Goal: Information Seeking & Learning: Learn about a topic

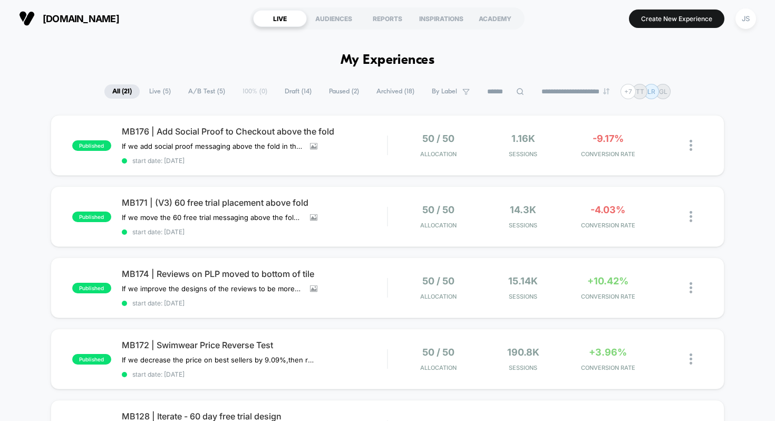
click at [208, 194] on div "published MB171 | (V3) 60 free trial placement above fold If we move the 60 fre…" at bounding box center [388, 216] width 674 height 61
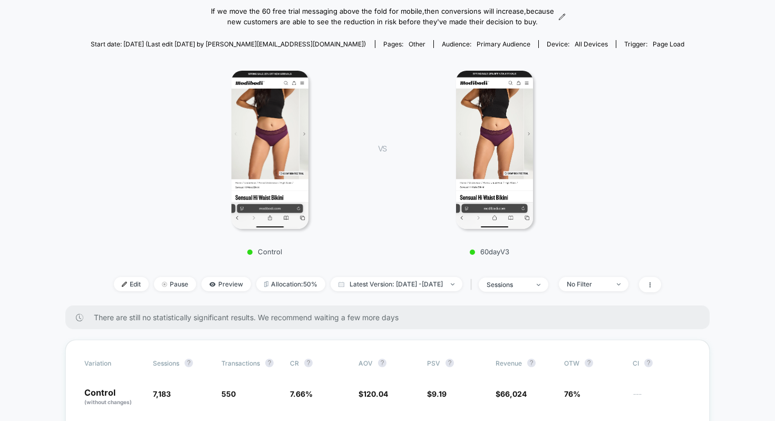
scroll to position [95, 0]
click at [280, 167] on img at bounding box center [270, 150] width 78 height 158
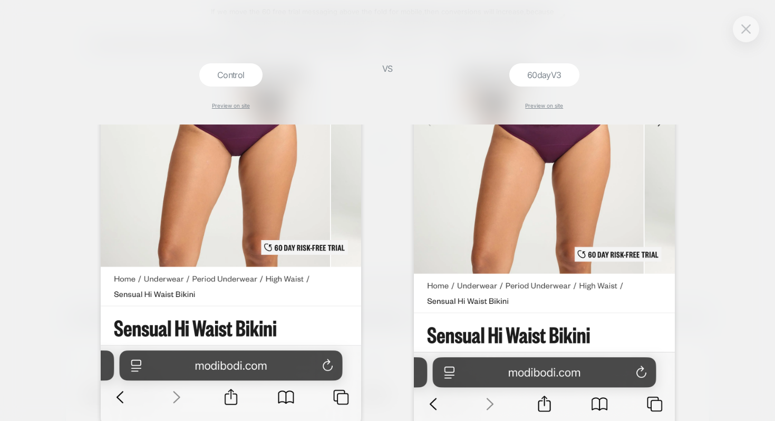
scroll to position [278, 0]
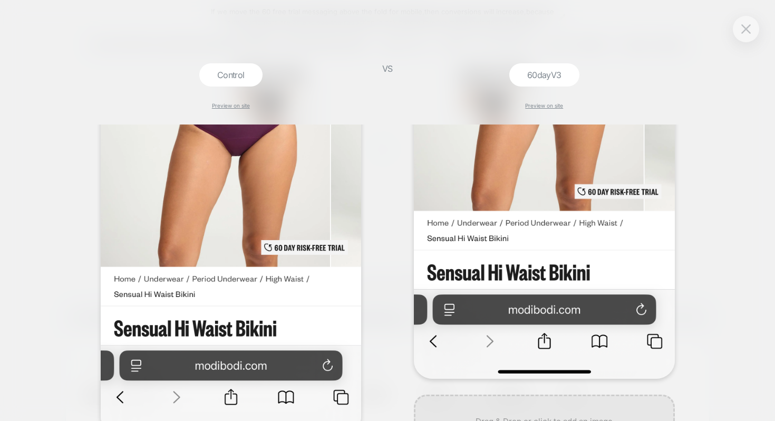
click at [744, 39] on div at bounding box center [746, 29] width 26 height 26
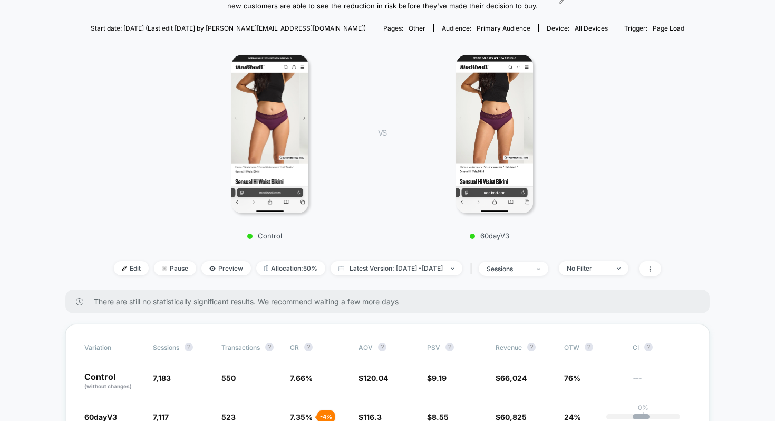
scroll to position [64, 0]
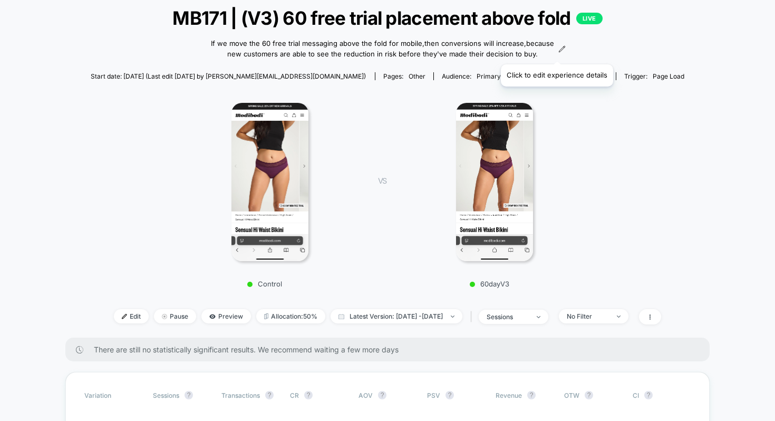
click at [558, 51] on icon at bounding box center [561, 48] width 7 height 7
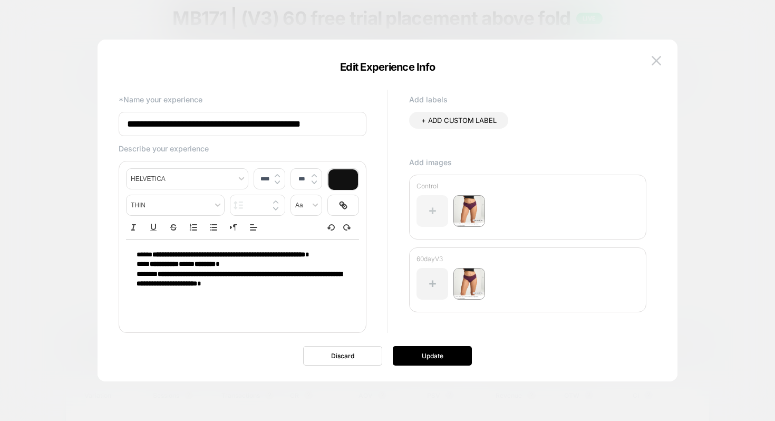
click at [431, 210] on div at bounding box center [433, 211] width 32 height 32
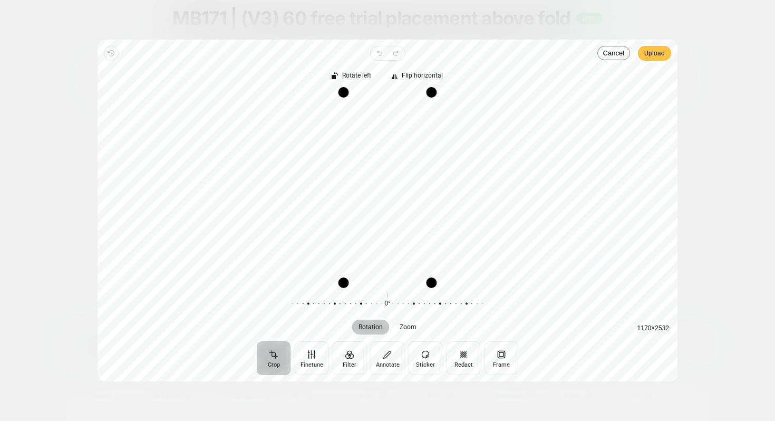
click at [645, 56] on span "Upload" at bounding box center [654, 53] width 21 height 13
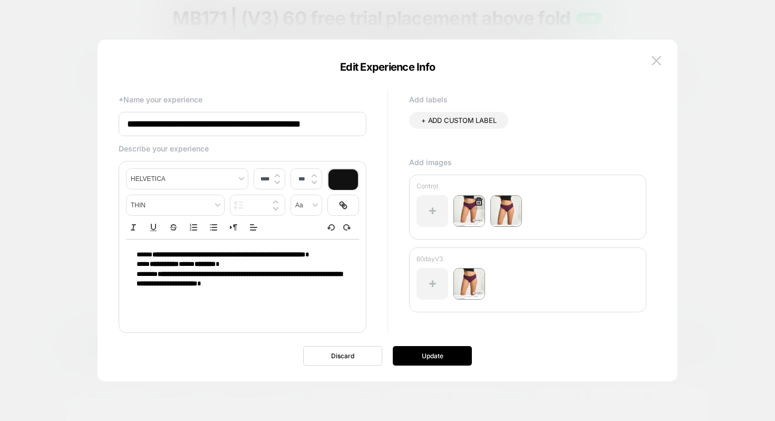
click at [479, 201] on icon at bounding box center [478, 201] width 9 height 9
click at [491, 256] on button "Yes" at bounding box center [507, 262] width 52 height 16
click at [442, 349] on button "Update" at bounding box center [432, 356] width 79 height 20
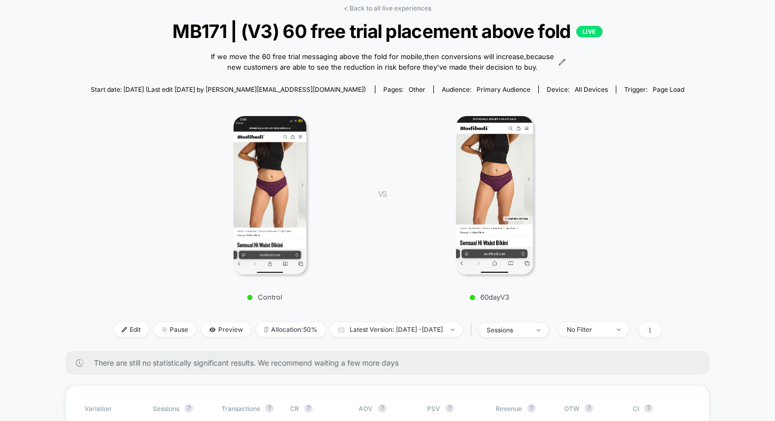
scroll to position [0, 0]
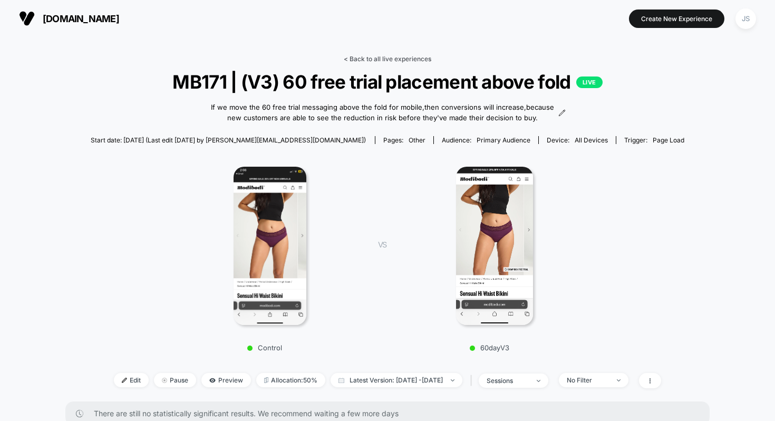
click at [392, 60] on link "< Back to all live experiences" at bounding box center [388, 59] width 88 height 8
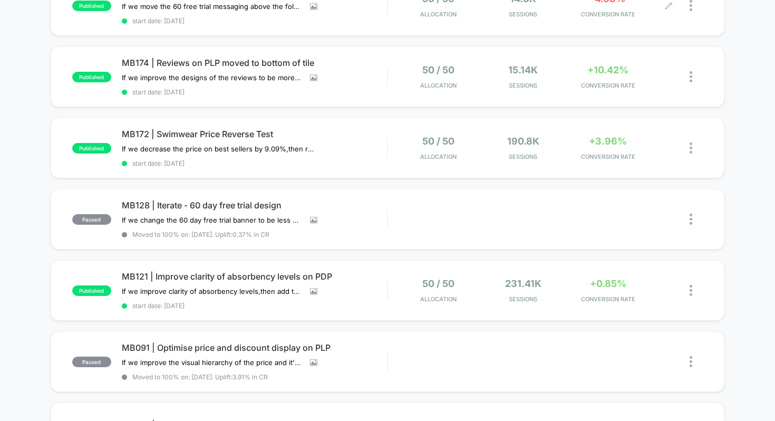
scroll to position [224, 0]
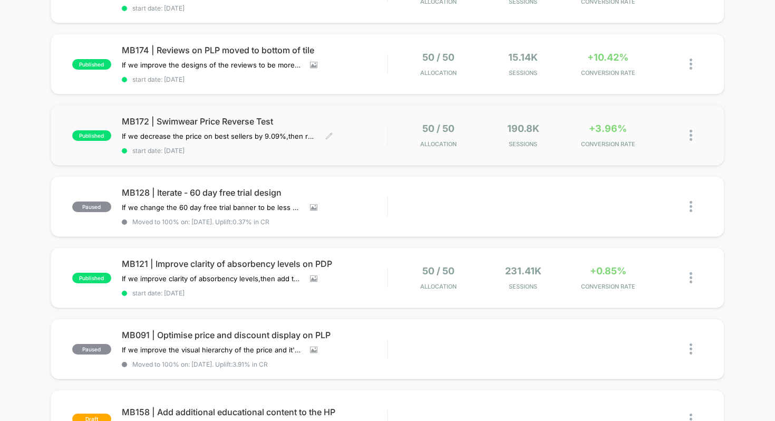
click at [219, 116] on span "MB172 | Swimwear Price Reverse Test" at bounding box center [255, 121] width 266 height 11
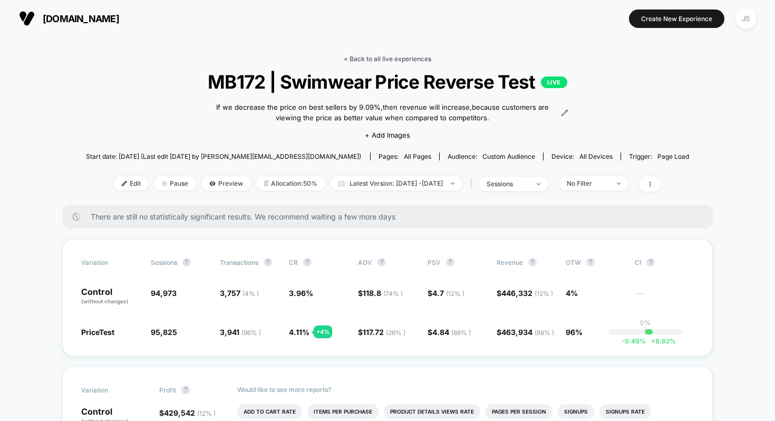
click at [366, 57] on link "< Back to all live experiences" at bounding box center [388, 59] width 88 height 8
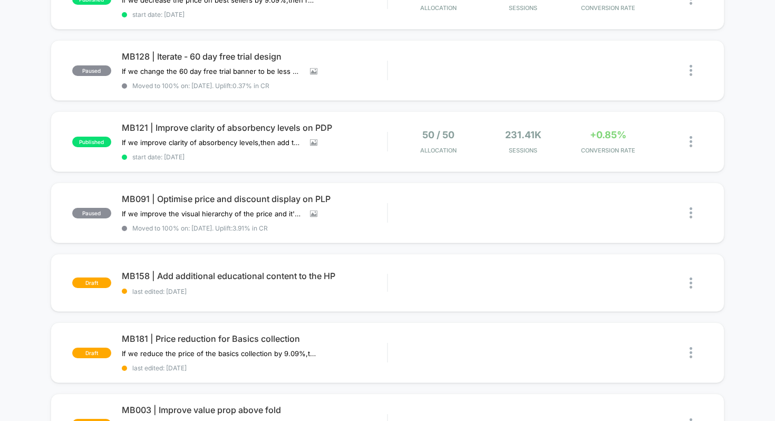
scroll to position [359, 0]
click at [286, 123] on span "MB121 | Improve clarity of absorbency levels on PDP" at bounding box center [255, 128] width 266 height 11
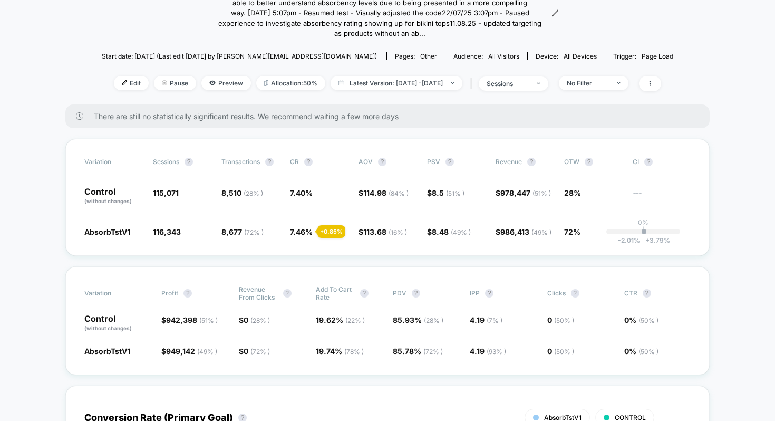
scroll to position [120, 0]
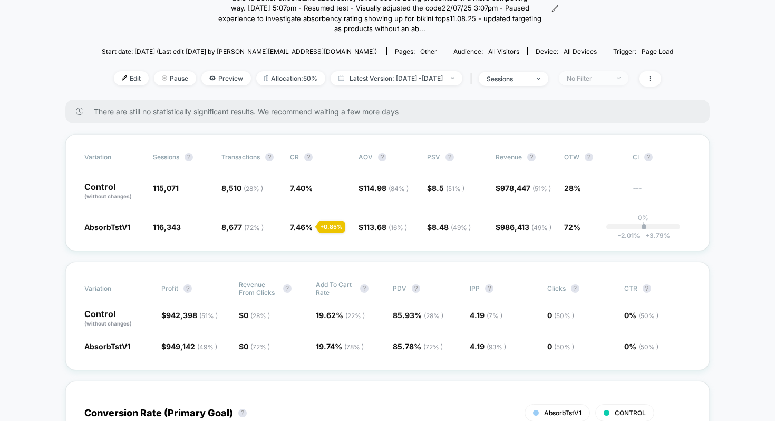
click at [599, 73] on span "No Filter" at bounding box center [594, 78] width 70 height 14
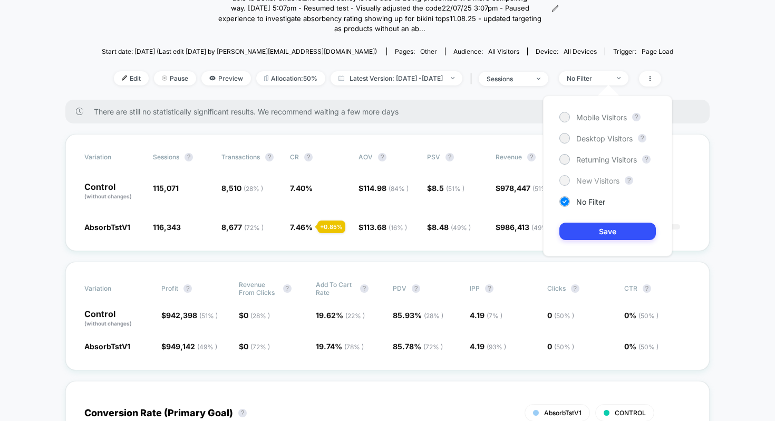
click at [598, 177] on span "New Visitors" at bounding box center [597, 180] width 43 height 9
click at [605, 224] on button "Save" at bounding box center [607, 230] width 96 height 17
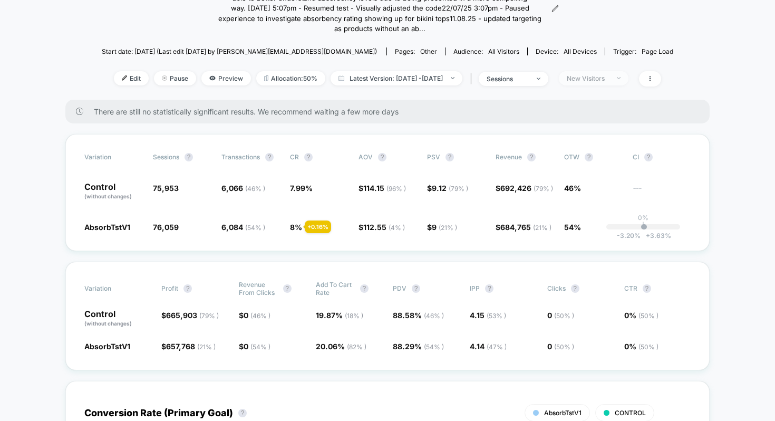
click at [595, 83] on span "New Visitors" at bounding box center [594, 78] width 70 height 14
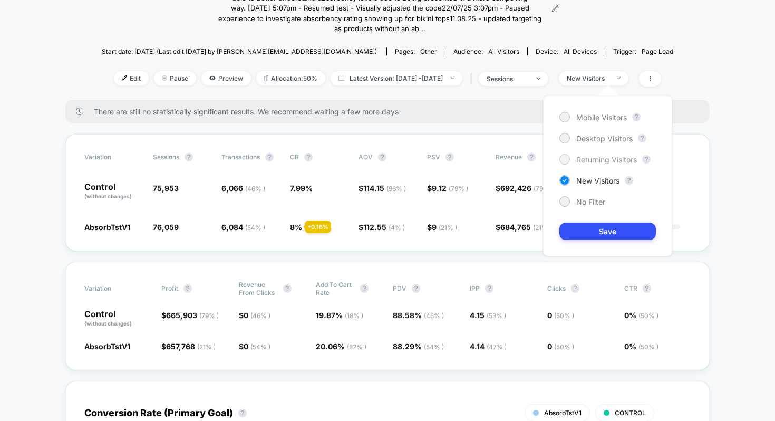
click at [592, 160] on span "Returning Visitors" at bounding box center [606, 159] width 61 height 9
click at [611, 228] on button "Save" at bounding box center [607, 230] width 96 height 17
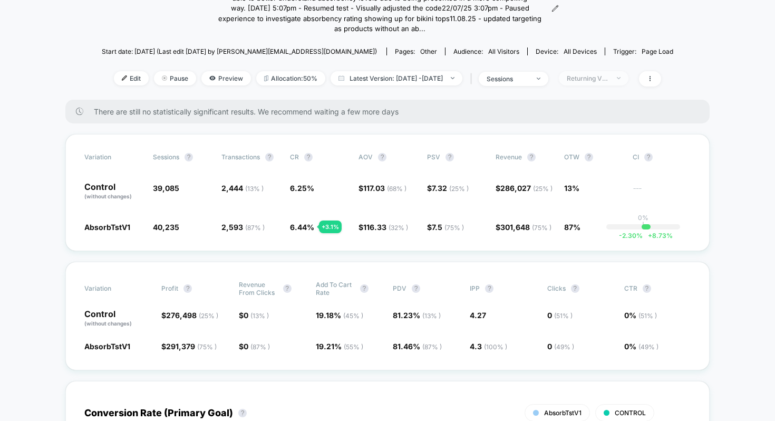
click at [594, 83] on span "Returning Visitors" at bounding box center [594, 78] width 70 height 14
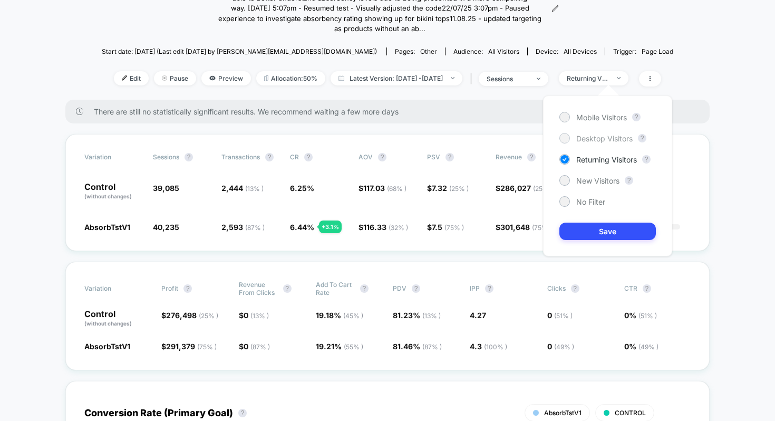
click at [585, 134] on span "Desktop Visitors" at bounding box center [604, 138] width 56 height 9
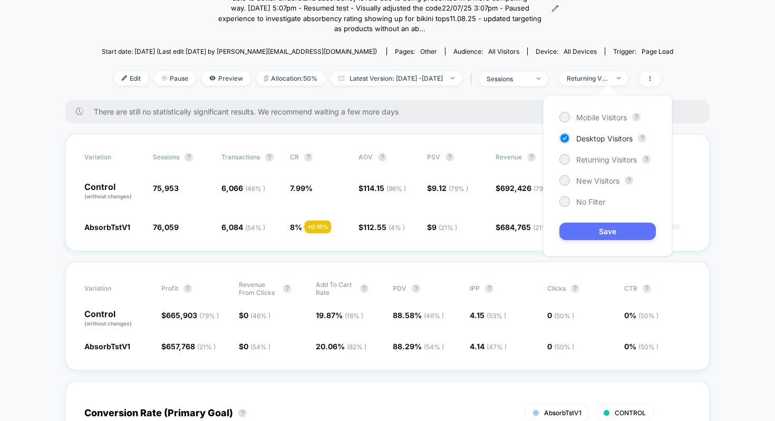
click at [593, 227] on button "Save" at bounding box center [607, 230] width 96 height 17
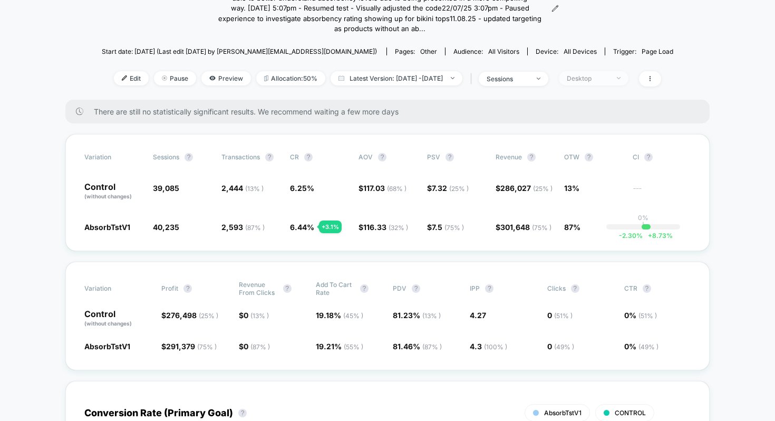
click at [605, 81] on div "Desktop" at bounding box center [588, 78] width 42 height 8
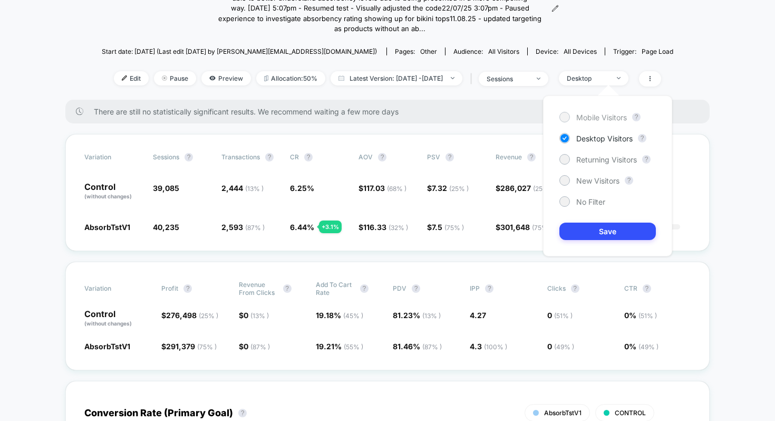
click at [585, 122] on div "Mobile Visitors" at bounding box center [592, 117] width 67 height 11
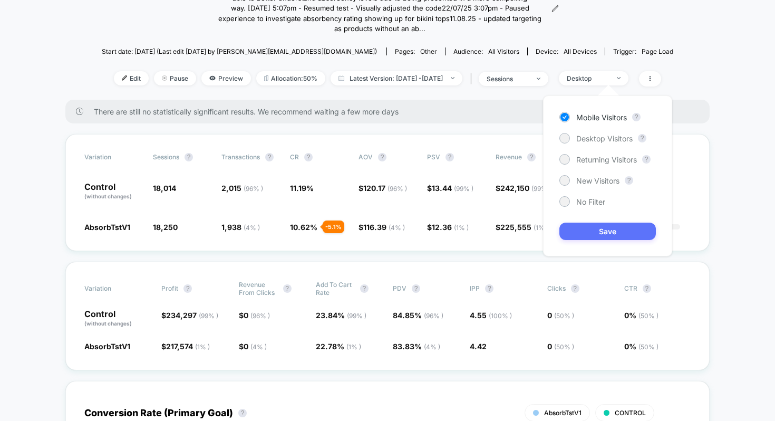
click at [622, 231] on button "Save" at bounding box center [607, 230] width 96 height 17
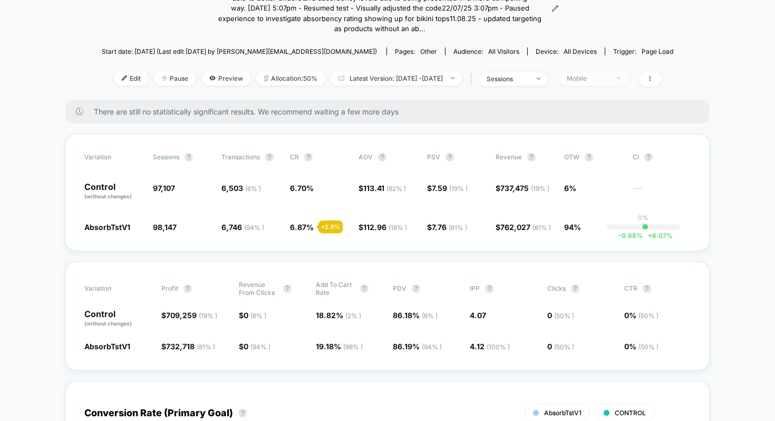
click at [596, 74] on div "Mobile" at bounding box center [588, 78] width 42 height 8
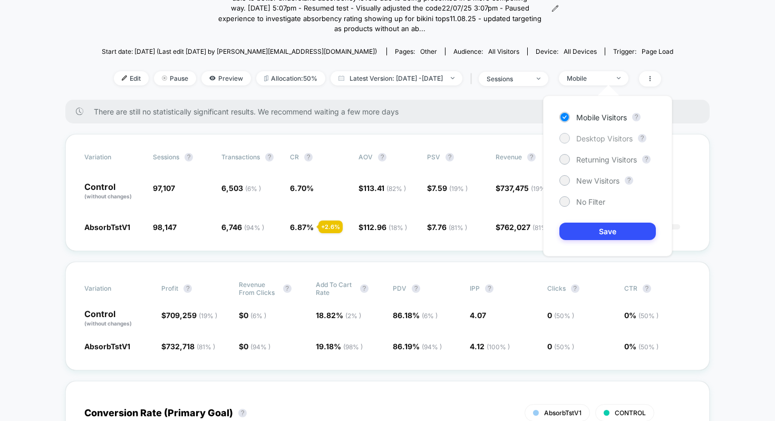
click at [596, 138] on span "Desktop Visitors" at bounding box center [604, 138] width 56 height 9
click at [621, 235] on button "Save" at bounding box center [607, 230] width 96 height 17
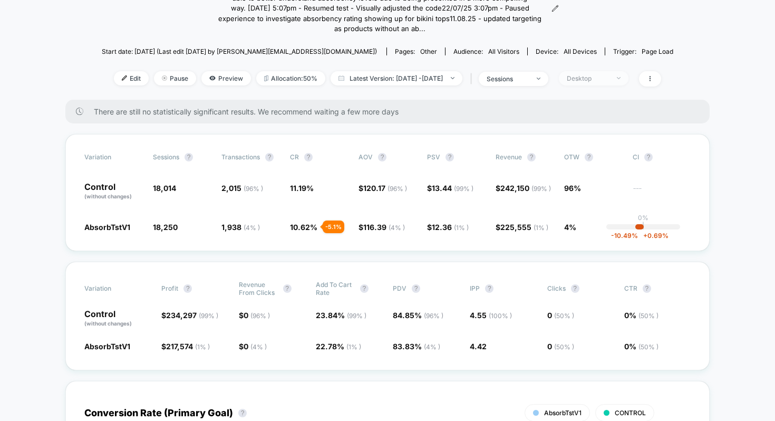
click at [593, 76] on div "Desktop" at bounding box center [588, 78] width 42 height 8
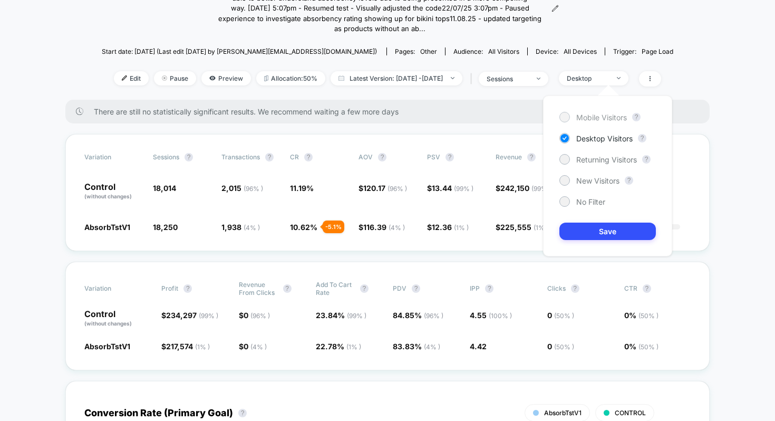
click at [575, 121] on div "Mobile Visitors" at bounding box center [592, 117] width 67 height 11
click at [598, 233] on button "Save" at bounding box center [607, 230] width 96 height 17
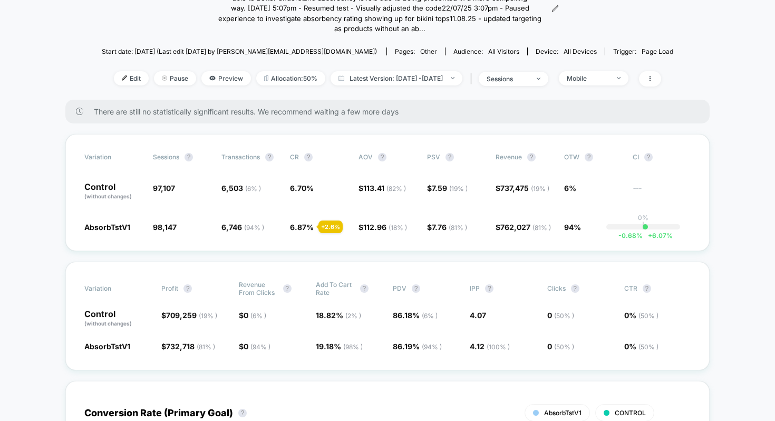
scroll to position [90, 0]
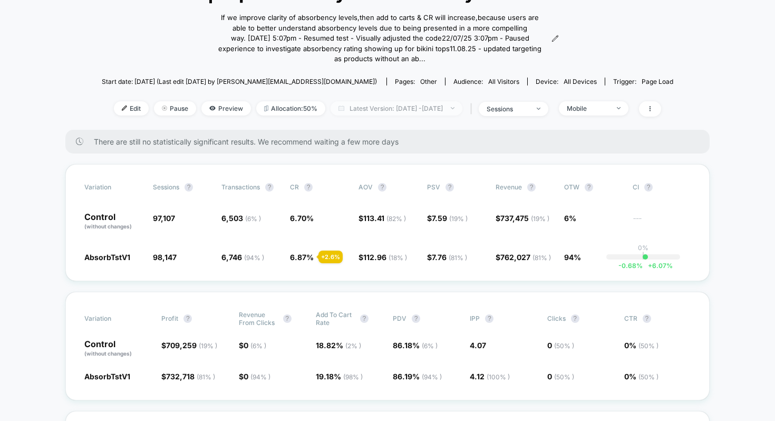
click at [439, 101] on span "Latest Version: [DATE] - [DATE]" at bounding box center [397, 108] width 132 height 14
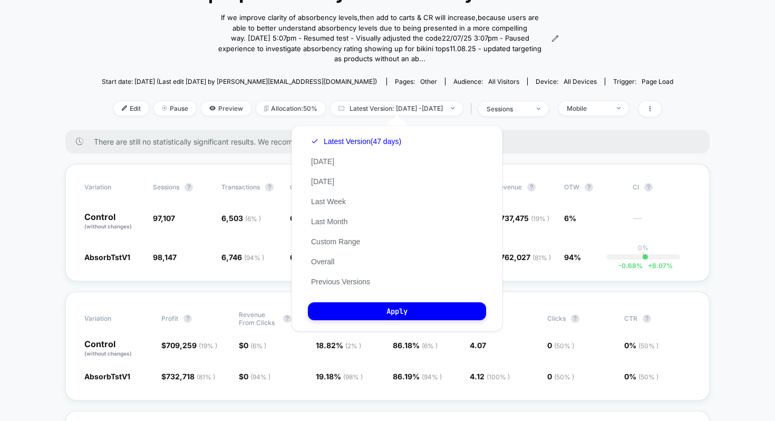
click at [527, 128] on div "< Back to all live experiences MB121 | Improve clarity of absorbency levels on …" at bounding box center [388, 47] width 572 height 164
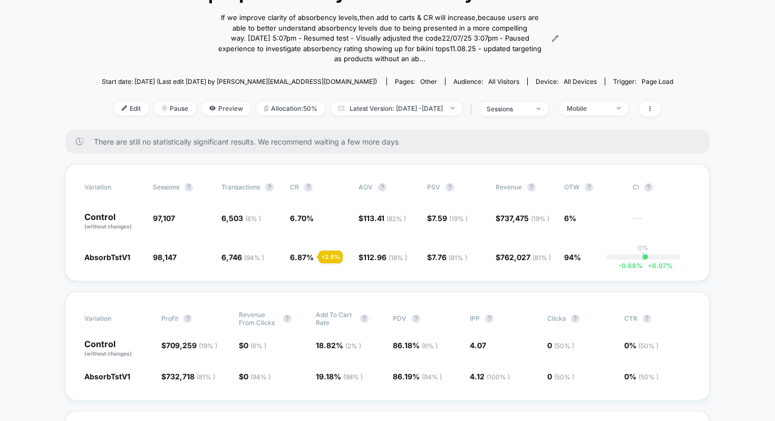
scroll to position [0, 0]
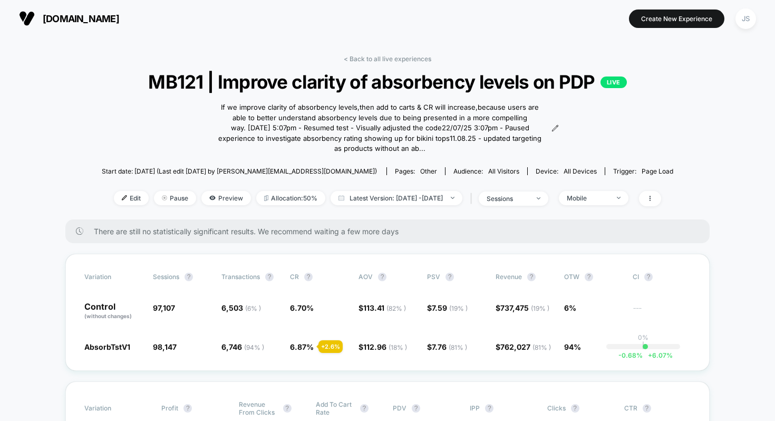
click at [410, 58] on link "< Back to all live experiences" at bounding box center [388, 59] width 88 height 8
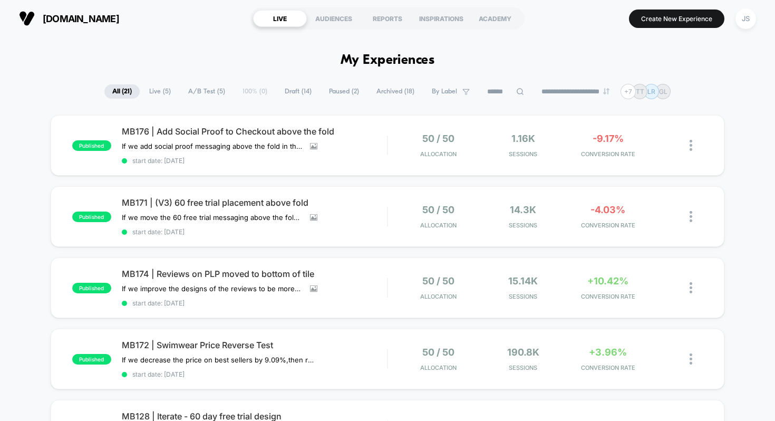
click at [371, 67] on h1 "My Experiences" at bounding box center [388, 60] width 94 height 15
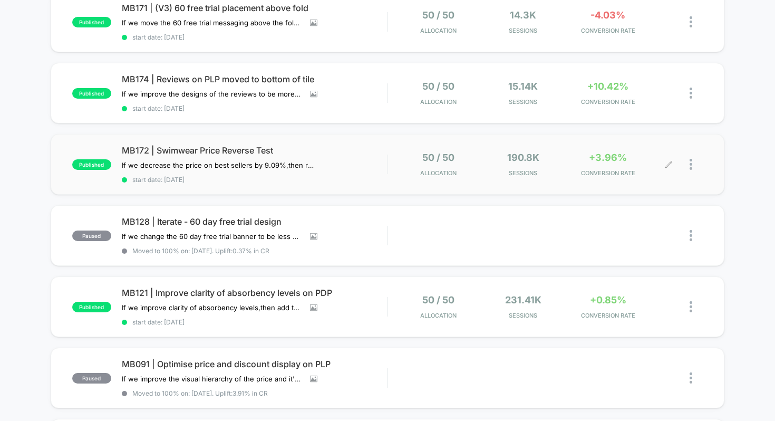
scroll to position [196, 0]
click at [322, 146] on span "MB172 | Swimwear Price Reverse Test" at bounding box center [255, 149] width 266 height 11
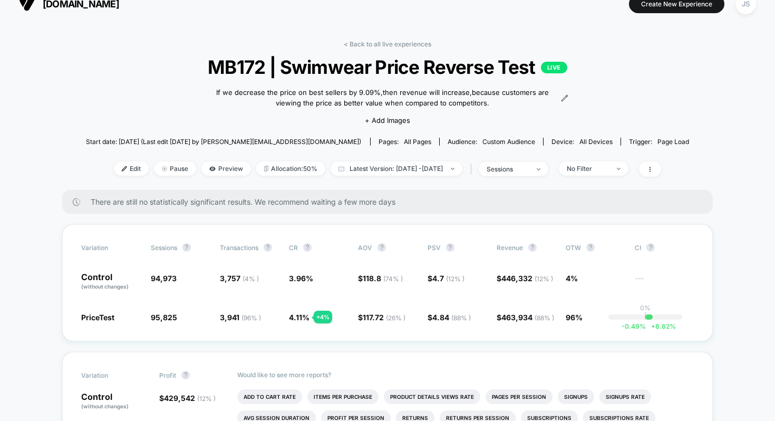
scroll to position [20, 0]
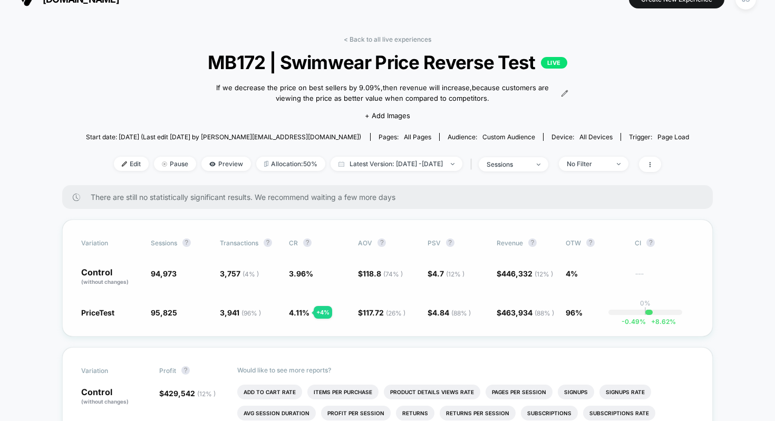
drag, startPoint x: 549, startPoint y: 311, endPoint x: 502, endPoint y: 256, distance: 72.9
click at [502, 256] on div "Variation Sessions ? Transactions ? CR ? AOV ? PSV ? Revenue ? OTW ? CI ? Contr…" at bounding box center [387, 277] width 650 height 117
click at [383, 41] on link "< Back to all live experiences" at bounding box center [388, 39] width 88 height 8
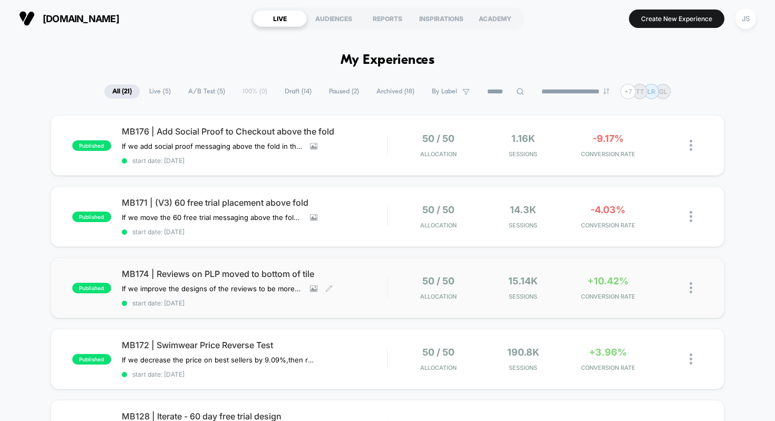
click at [258, 271] on span "MB174 | Reviews on PLP moved to bottom of tile" at bounding box center [255, 273] width 266 height 11
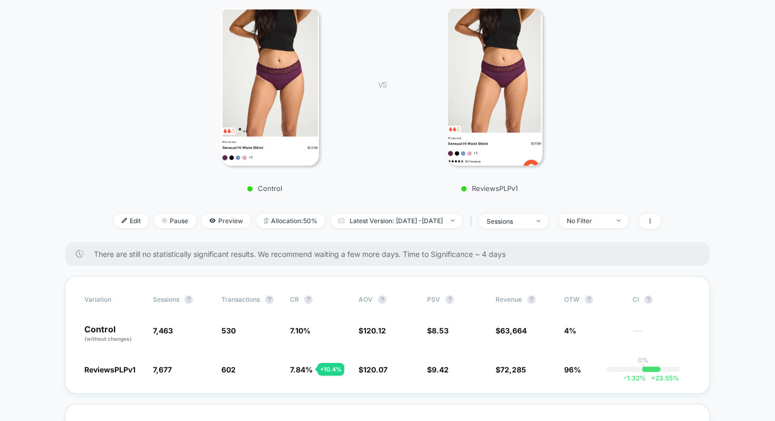
scroll to position [175, 0]
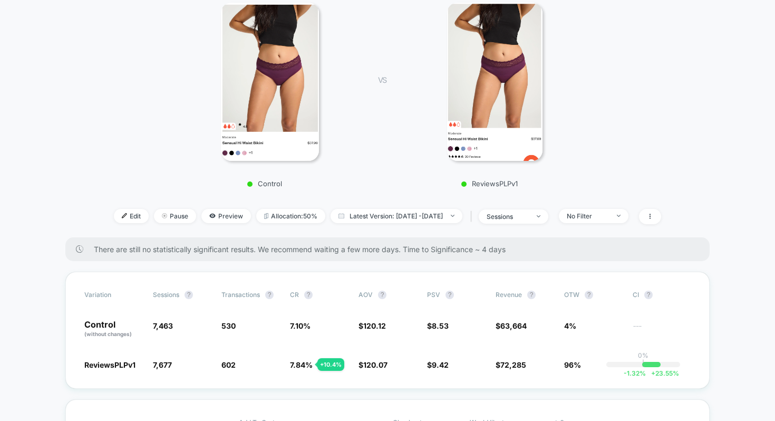
click at [242, 90] on img at bounding box center [270, 82] width 98 height 158
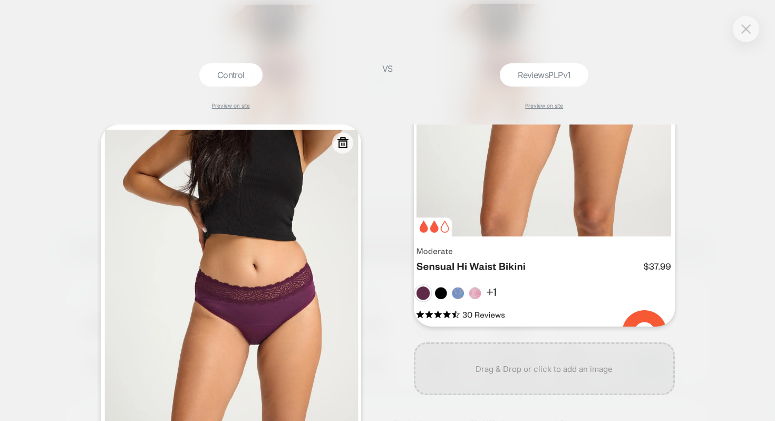
scroll to position [218, 0]
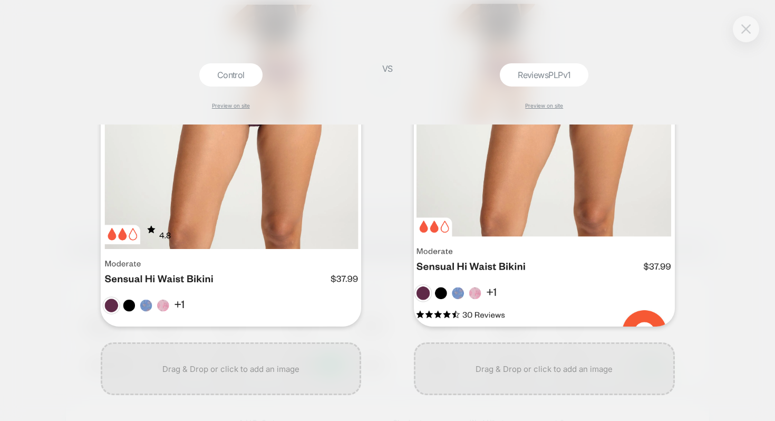
click at [747, 31] on img at bounding box center [745, 28] width 9 height 9
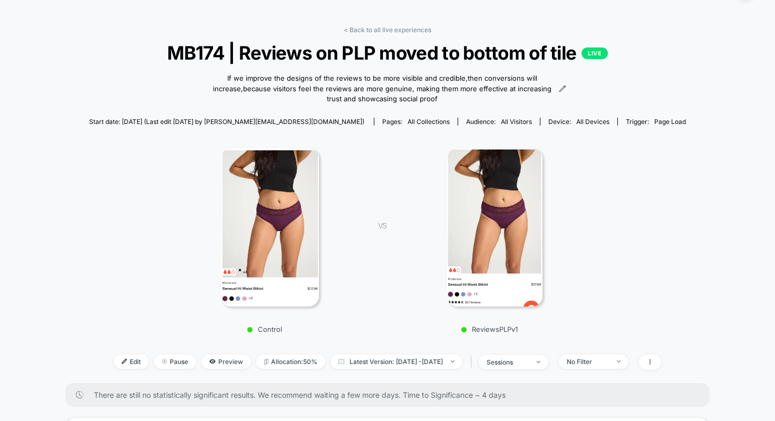
scroll to position [0, 0]
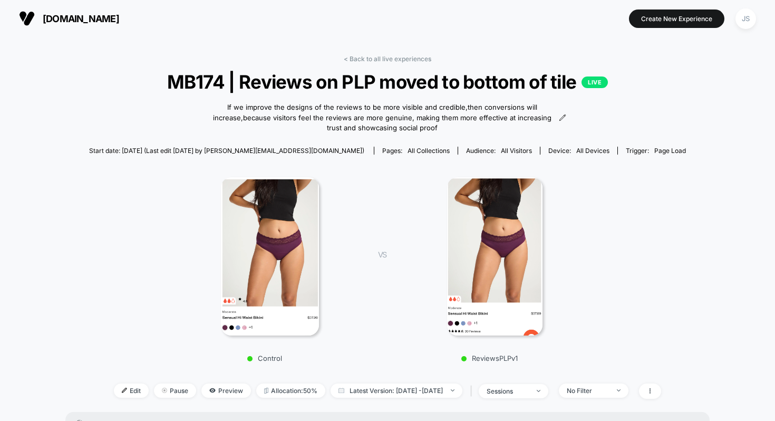
click at [423, 63] on div "< Back to all live experiences MB174 | Reviews on PLP moved to bottom of tile L…" at bounding box center [387, 233] width 597 height 357
click at [423, 60] on link "< Back to all live experiences" at bounding box center [388, 59] width 88 height 8
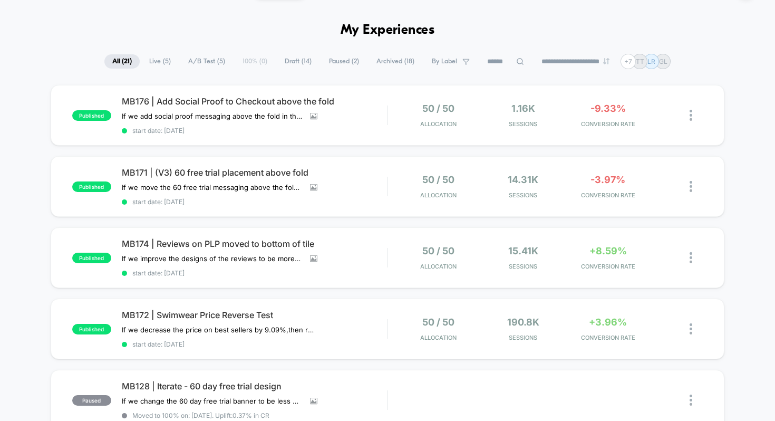
scroll to position [32, 0]
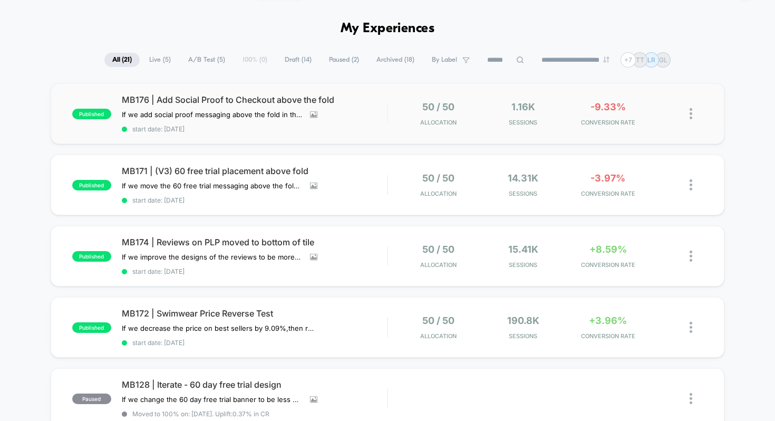
click at [276, 90] on div "published MB176 | Add Social Proof to Checkout above the fold If we add social …" at bounding box center [388, 113] width 674 height 61
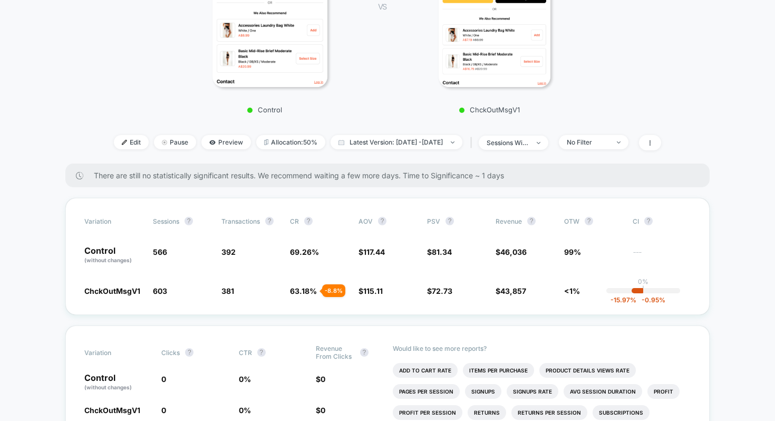
scroll to position [243, 0]
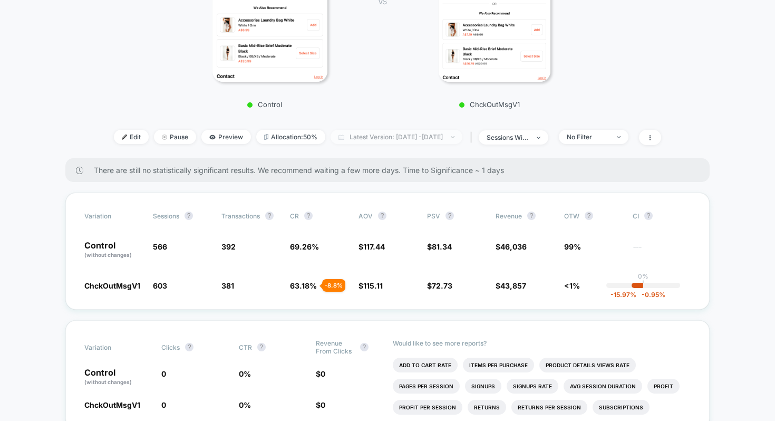
click at [388, 138] on span "Latest Version: [DATE] - [DATE]" at bounding box center [397, 137] width 132 height 14
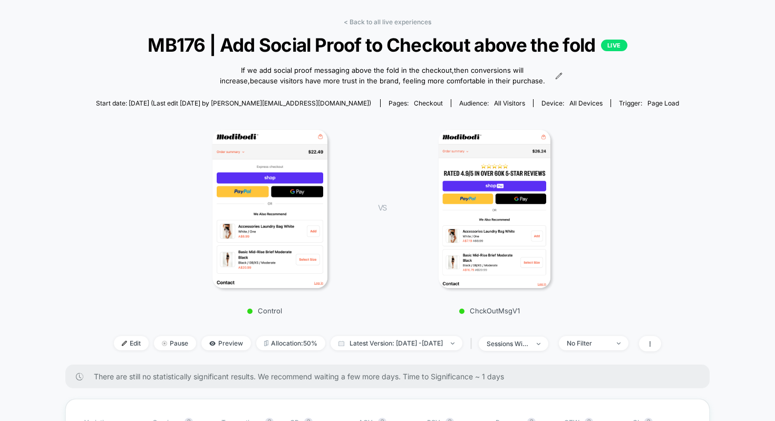
scroll to position [15, 0]
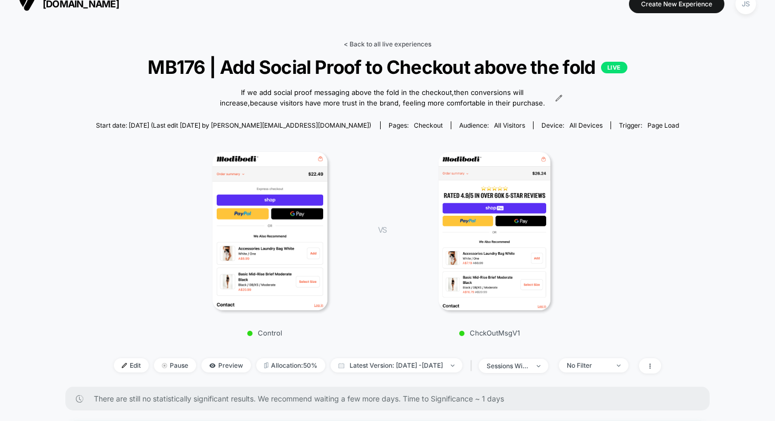
click at [413, 46] on link "< Back to all live experiences" at bounding box center [388, 44] width 88 height 8
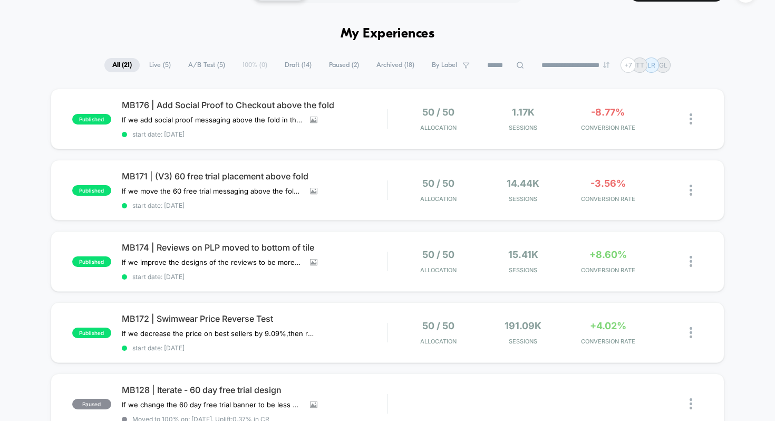
scroll to position [27, 0]
